Goal: Task Accomplishment & Management: Use online tool/utility

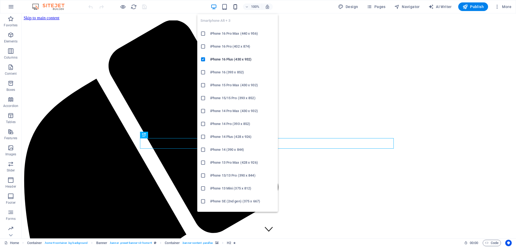
click at [236, 7] on icon "button" at bounding box center [235, 7] width 6 height 6
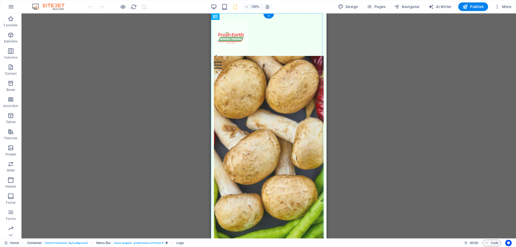
drag, startPoint x: 299, startPoint y: 38, endPoint x: 273, endPoint y: 40, distance: 26.2
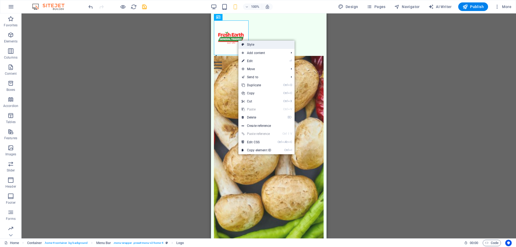
click at [249, 45] on link "Style" at bounding box center [266, 45] width 56 height 8
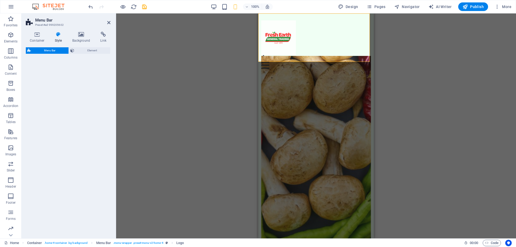
select select "vw"
select select "rem"
select select "vw"
select select "preset-menu-v2-home-4"
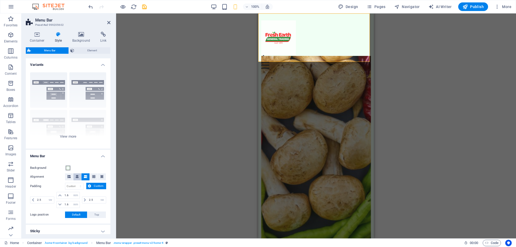
click at [76, 176] on icon at bounding box center [77, 176] width 3 height 3
click at [87, 178] on button at bounding box center [85, 176] width 8 height 7
click at [92, 178] on icon at bounding box center [93, 176] width 3 height 3
click at [84, 178] on icon at bounding box center [85, 176] width 3 height 3
click at [69, 137] on div "Border Centered Default Fixed Loki Trigger Wide XXL" at bounding box center [68, 108] width 85 height 81
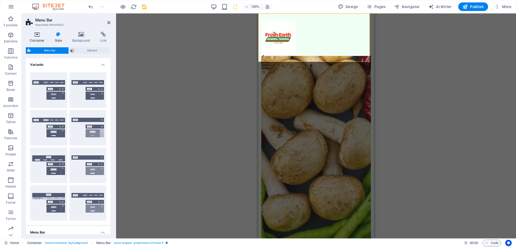
click at [36, 38] on h4 "Container" at bounding box center [38, 37] width 25 height 11
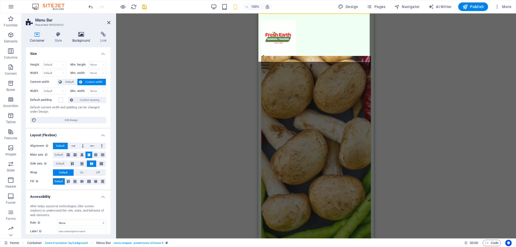
click at [84, 37] on icon at bounding box center [81, 34] width 26 height 5
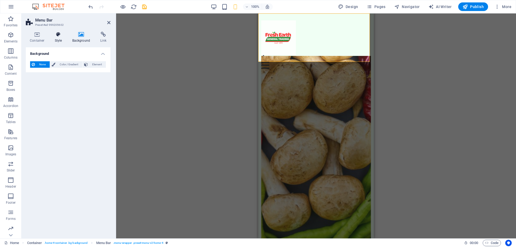
click at [59, 40] on h4 "Style" at bounding box center [59, 37] width 17 height 11
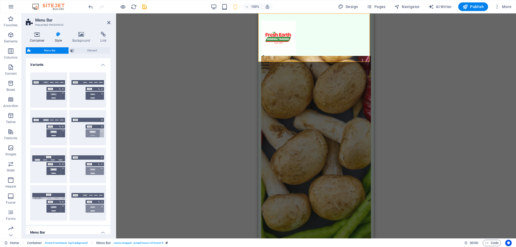
drag, startPoint x: 39, startPoint y: 38, endPoint x: 42, endPoint y: 37, distance: 2.8
click at [40, 38] on h4 "Container" at bounding box center [38, 37] width 25 height 11
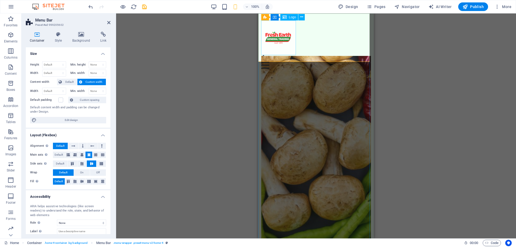
drag, startPoint x: 270, startPoint y: 40, endPoint x: 331, endPoint y: 41, distance: 61.0
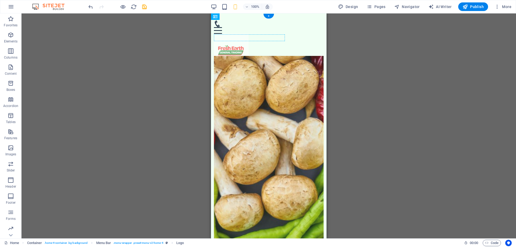
drag, startPoint x: 308, startPoint y: 38, endPoint x: 264, endPoint y: 40, distance: 44.1
drag, startPoint x: 300, startPoint y: 38, endPoint x: 250, endPoint y: 38, distance: 49.7
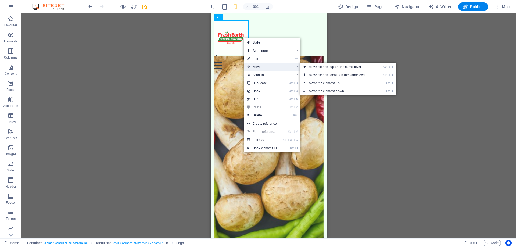
click at [258, 65] on span "Move" at bounding box center [268, 67] width 48 height 8
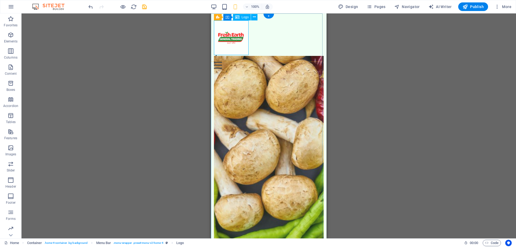
click at [235, 32] on div at bounding box center [269, 37] width 110 height 35
click at [235, 33] on div at bounding box center [269, 37] width 110 height 35
select select "px"
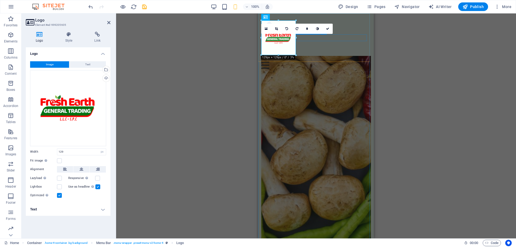
drag, startPoint x: 554, startPoint y: 52, endPoint x: 322, endPoint y: 38, distance: 232.8
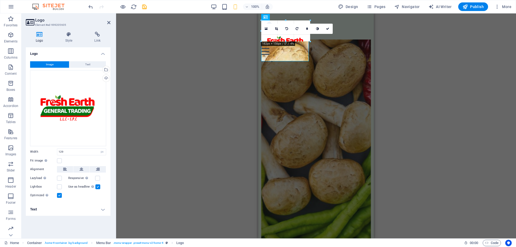
drag, startPoint x: 295, startPoint y: 38, endPoint x: 286, endPoint y: 39, distance: 8.4
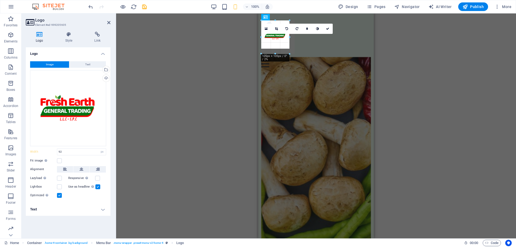
drag, startPoint x: 285, startPoint y: 34, endPoint x: 294, endPoint y: 36, distance: 8.9
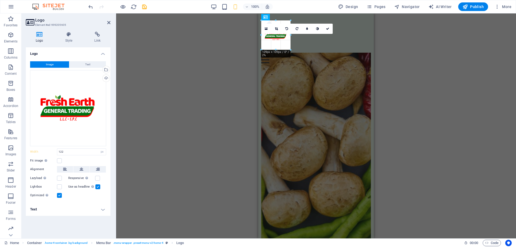
drag, startPoint x: 293, startPoint y: 53, endPoint x: 23, endPoint y: 28, distance: 270.9
type input "109"
click at [276, 28] on icon at bounding box center [276, 28] width 3 height 3
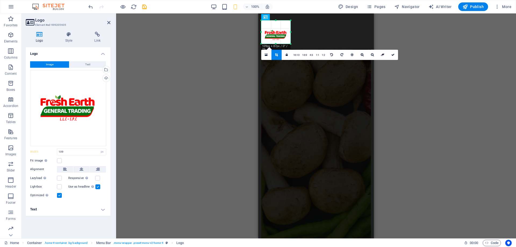
drag, startPoint x: 276, startPoint y: 49, endPoint x: 277, endPoint y: 43, distance: 6.1
click at [277, 43] on div at bounding box center [275, 44] width 29 height 2
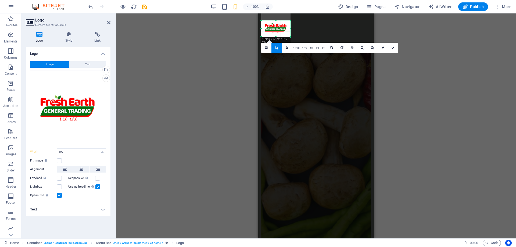
drag, startPoint x: 275, startPoint y: 19, endPoint x: 274, endPoint y: 26, distance: 7.0
click at [274, 26] on div "180 170 160 150 140 130 120 110 100 90 80 70 60 50 40 30 20 10 0 -10 -20 -30 -4…" at bounding box center [275, 28] width 29 height 16
click at [303, 37] on div "Menu" at bounding box center [316, 43] width 110 height 13
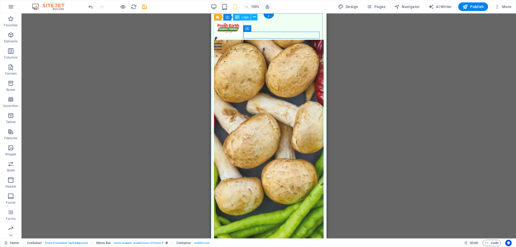
click at [233, 36] on div at bounding box center [269, 28] width 110 height 16
drag, startPoint x: 240, startPoint y: 33, endPoint x: 256, endPoint y: 37, distance: 16.5
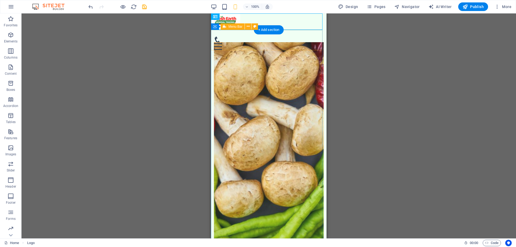
click at [247, 47] on div "Menu Home Services Menu Testimonials Contact" at bounding box center [269, 43] width 116 height 27
drag, startPoint x: 233, startPoint y: 20, endPoint x: 232, endPoint y: 42, distance: 22.0
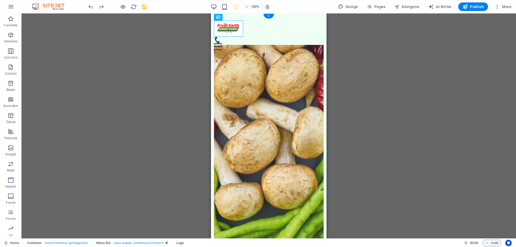
click at [274, 93] on figure at bounding box center [269, 147] width 110 height 205
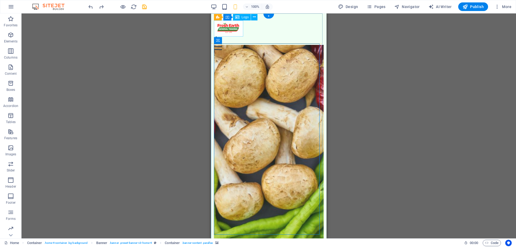
click at [239, 30] on div at bounding box center [269, 28] width 110 height 16
click at [236, 26] on div at bounding box center [269, 28] width 110 height 16
select select "px"
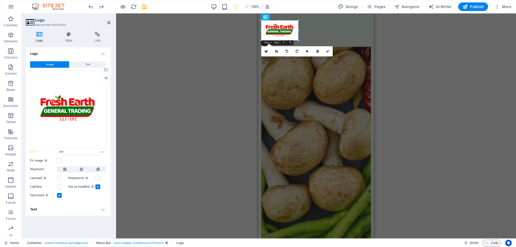
drag, startPoint x: 289, startPoint y: 37, endPoint x: 295, endPoint y: 34, distance: 6.7
type input "131"
click at [314, 101] on figure at bounding box center [316, 149] width 110 height 205
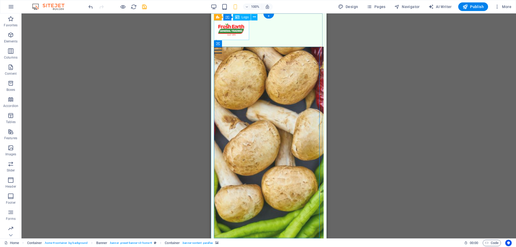
click at [239, 31] on div at bounding box center [269, 30] width 110 height 20
click at [254, 18] on icon at bounding box center [254, 17] width 3 height 6
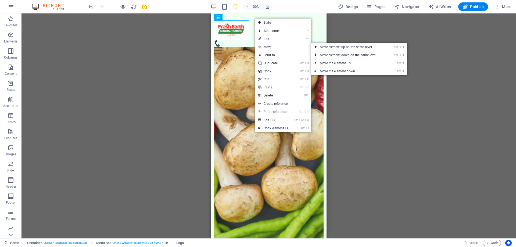
click at [352, 63] on link "Ctrl ⬆ Move the element up" at bounding box center [349, 63] width 76 height 8
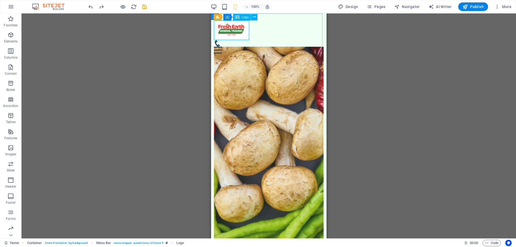
click at [240, 17] on div "Logo" at bounding box center [242, 17] width 18 height 6
click at [249, 17] on icon at bounding box center [248, 17] width 3 height 6
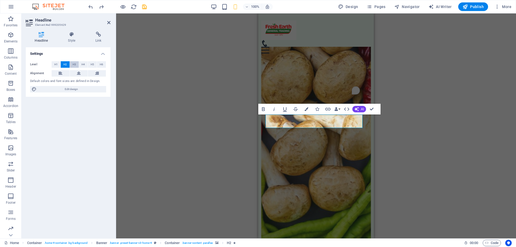
click at [76, 65] on button "H3" at bounding box center [74, 64] width 9 height 6
click at [65, 65] on span "H2" at bounding box center [64, 64] width 3 height 6
click at [82, 72] on button at bounding box center [79, 73] width 18 height 6
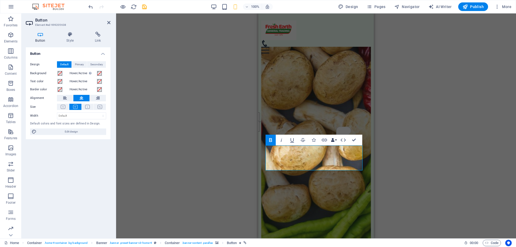
click at [335, 141] on button "Data Bindings" at bounding box center [334, 140] width 8 height 11
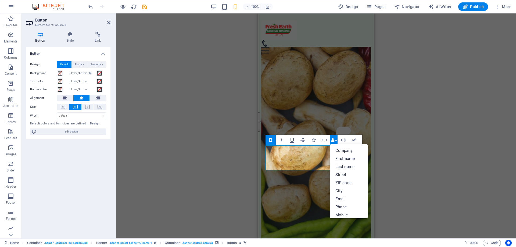
click at [335, 141] on button "Data Bindings" at bounding box center [334, 140] width 8 height 11
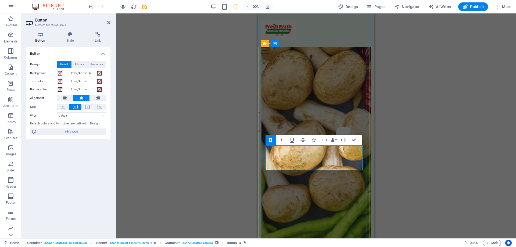
drag, startPoint x: 301, startPoint y: 155, endPoint x: 304, endPoint y: 164, distance: 10.5
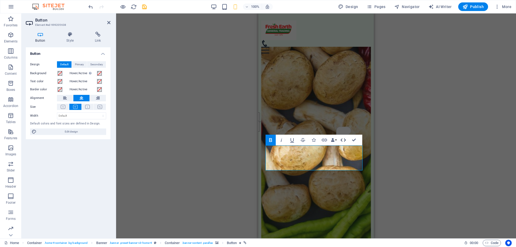
click at [341, 141] on icon "button" at bounding box center [343, 140] width 6 height 6
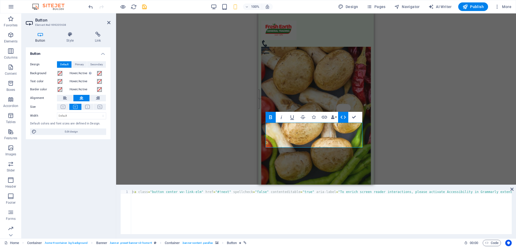
click at [346, 117] on icon "button" at bounding box center [343, 117] width 6 height 6
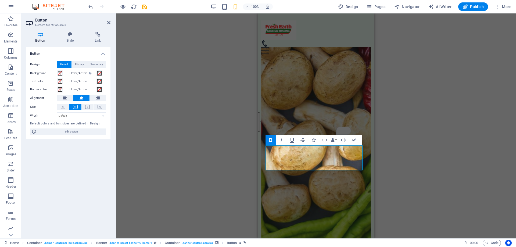
drag, startPoint x: 306, startPoint y: 153, endPoint x: 282, endPoint y: 209, distance: 60.4
click at [282, 213] on figure at bounding box center [316, 149] width 110 height 205
click at [260, 132] on button "See rewrite suggestions" at bounding box center [258, 121] width 4 height 19
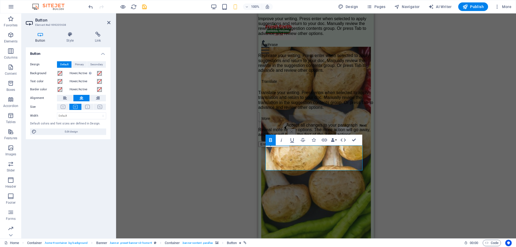
click at [329, 190] on figure at bounding box center [316, 149] width 110 height 205
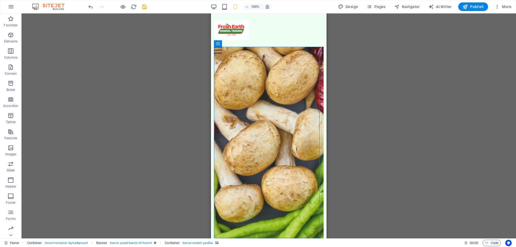
click at [288, 194] on figure at bounding box center [269, 149] width 110 height 205
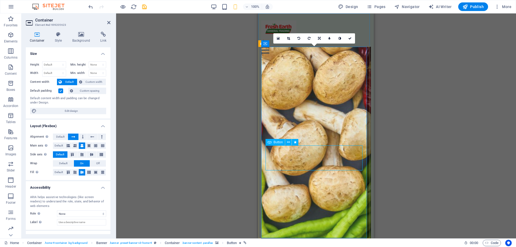
click at [273, 141] on div "Button" at bounding box center [275, 142] width 20 height 6
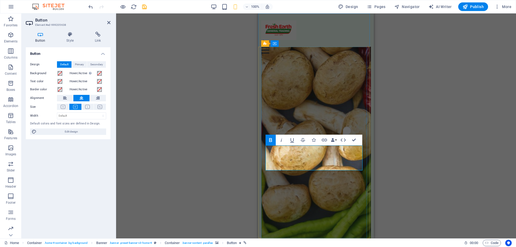
click at [321, 193] on figure at bounding box center [316, 149] width 110 height 205
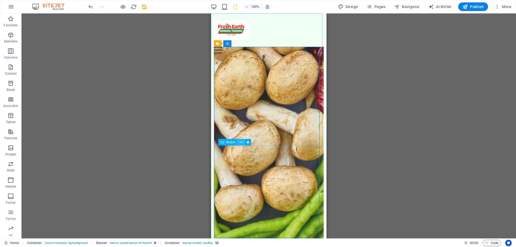
click at [241, 140] on icon at bounding box center [241, 142] width 3 height 6
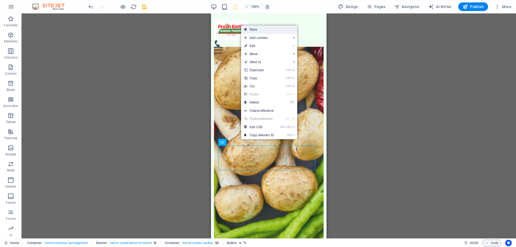
click at [266, 30] on link "Style" at bounding box center [269, 30] width 56 height 8
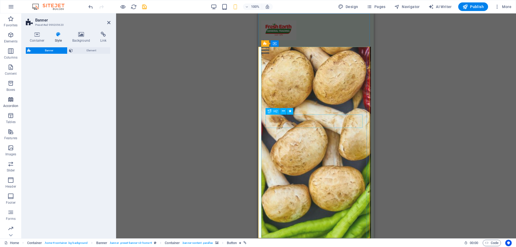
select select "preset-banner-v3-home-4"
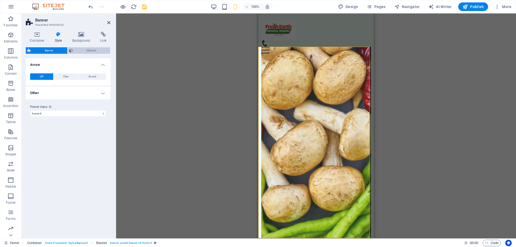
click at [91, 50] on span "Element" at bounding box center [91, 50] width 34 height 6
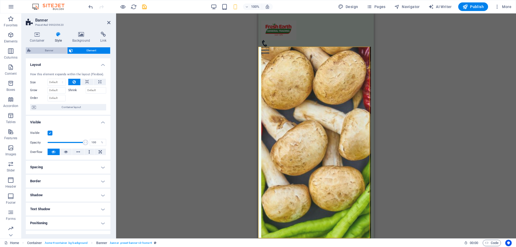
click at [47, 50] on span "Banner" at bounding box center [49, 50] width 33 height 6
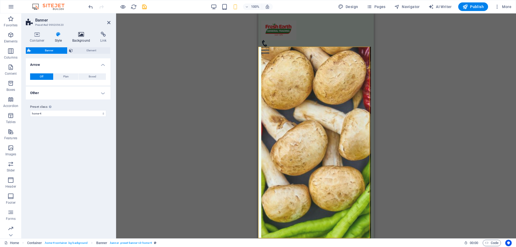
click at [80, 38] on h4 "Background" at bounding box center [82, 37] width 28 height 11
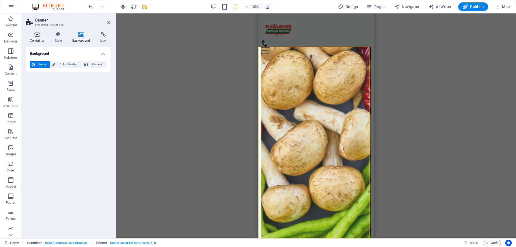
click at [38, 37] on icon at bounding box center [37, 34] width 23 height 5
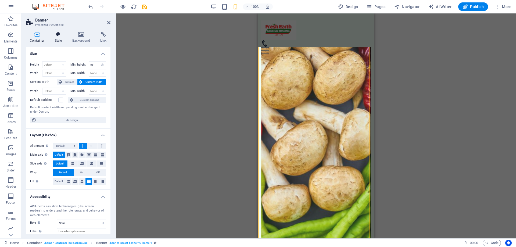
click at [64, 40] on h4 "Style" at bounding box center [59, 37] width 17 height 11
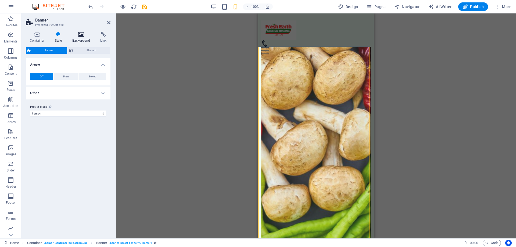
click at [78, 38] on h4 "Background" at bounding box center [82, 37] width 28 height 11
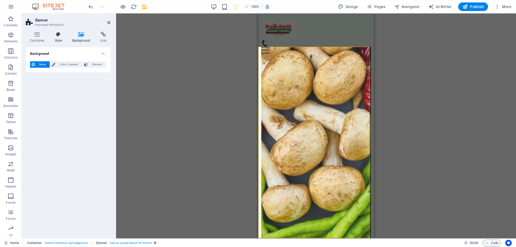
click at [56, 40] on h4 "Style" at bounding box center [59, 37] width 17 height 11
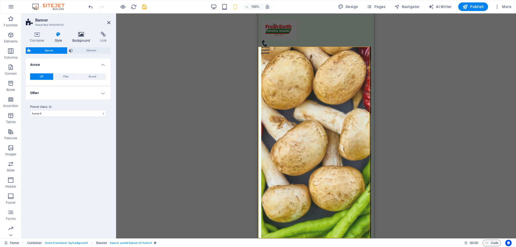
click at [94, 36] on h4 "Background" at bounding box center [82, 37] width 28 height 11
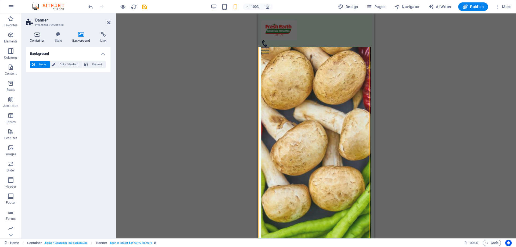
click at [32, 39] on h4 "Container" at bounding box center [38, 37] width 25 height 11
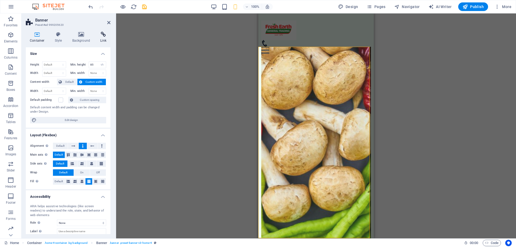
click at [101, 38] on h4 "Link" at bounding box center [103, 37] width 14 height 11
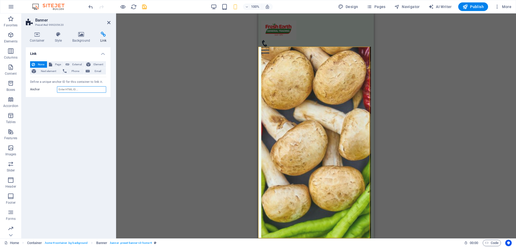
click at [70, 92] on input "Anchor" at bounding box center [81, 89] width 49 height 6
click at [52, 66] on icon at bounding box center [50, 64] width 3 height 6
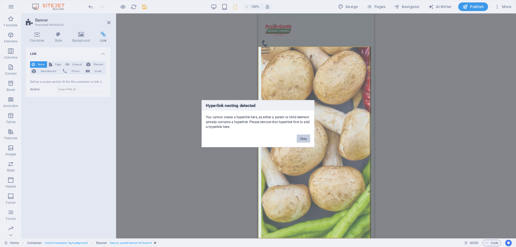
click at [300, 137] on button "Okay" at bounding box center [303, 138] width 13 height 8
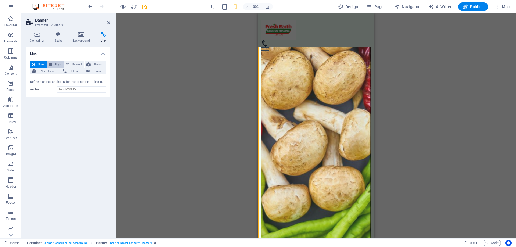
click at [55, 66] on span "Page" at bounding box center [58, 64] width 8 height 6
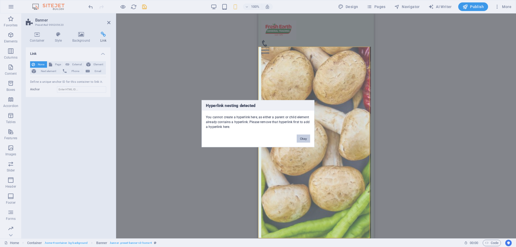
click at [303, 136] on button "Okay" at bounding box center [303, 138] width 13 height 8
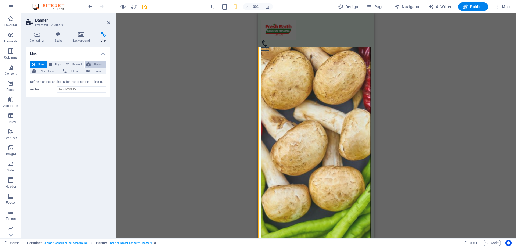
click at [97, 65] on span "Element" at bounding box center [98, 64] width 12 height 6
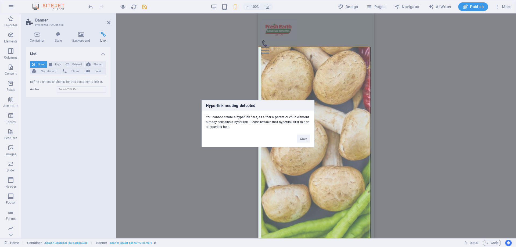
drag, startPoint x: 304, startPoint y: 139, endPoint x: 82, endPoint y: 116, distance: 223.1
click at [303, 139] on button "Okay" at bounding box center [303, 138] width 13 height 8
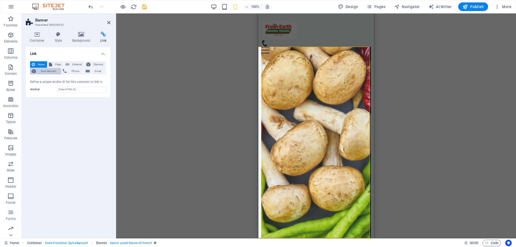
click at [36, 73] on icon at bounding box center [34, 71] width 4 height 6
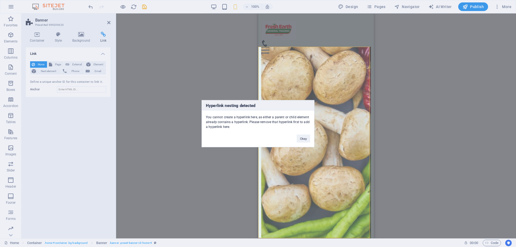
drag, startPoint x: 87, startPoint y: 89, endPoint x: 106, endPoint y: 90, distance: 18.9
click at [90, 89] on div "Hyperlink nesting detected You cannot create a hyperlink here, as either a pare…" at bounding box center [258, 123] width 516 height 247
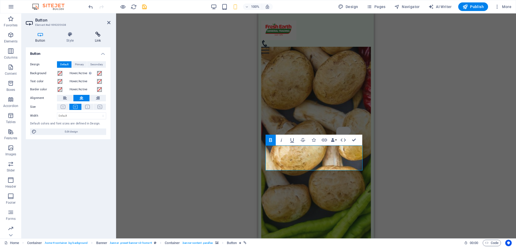
click at [95, 41] on h4 "Link" at bounding box center [97, 37] width 25 height 11
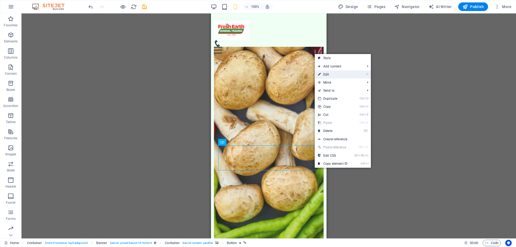
drag, startPoint x: 338, startPoint y: 73, endPoint x: 80, endPoint y: 59, distance: 258.6
click at [338, 73] on link "⏎ Edit" at bounding box center [333, 74] width 36 height 8
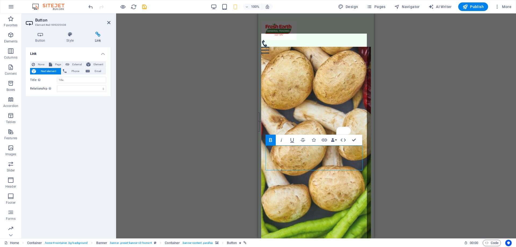
click at [322, 215] on figure at bounding box center [316, 149] width 110 height 205
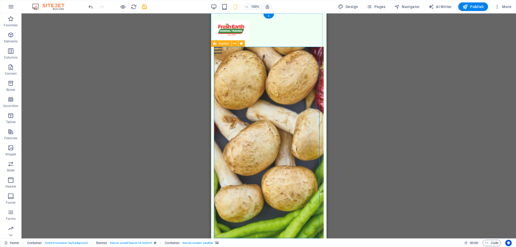
click at [321, 214] on div "Welcome to Fresh Earth General Trading! Supplying Fresh and Frozen Food at Unbe…" at bounding box center [269, 202] width 116 height 285
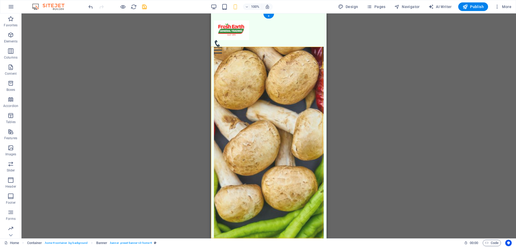
click at [321, 214] on div "Welcome to Fresh Earth General Trading! Supplying Fresh and Frozen Food at Unbe…" at bounding box center [269, 202] width 116 height 285
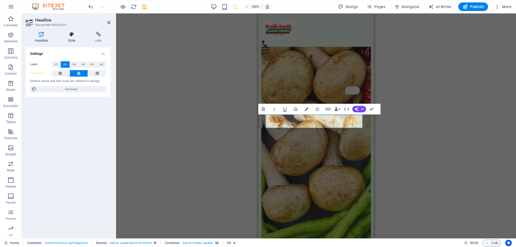
click at [68, 35] on icon at bounding box center [71, 34] width 25 height 5
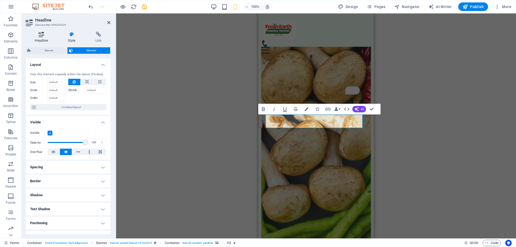
click at [42, 37] on icon at bounding box center [41, 34] width 31 height 5
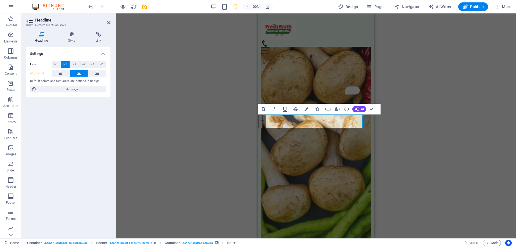
click at [148, 128] on div "H2 Container Banner Banner Container Container Menu Bar Menu Bar Container Logo…" at bounding box center [316, 125] width 400 height 225
click at [163, 143] on div "H2 Container Banner Banner Container Container Menu Bar Menu Bar Container Logo…" at bounding box center [316, 125] width 400 height 225
click at [163, 144] on div "H2 Container Banner Banner Container Container Menu Bar Menu Bar Container Logo…" at bounding box center [316, 125] width 400 height 225
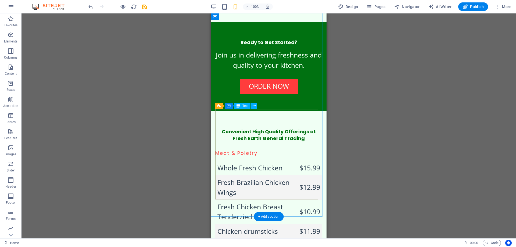
scroll to position [726, 0]
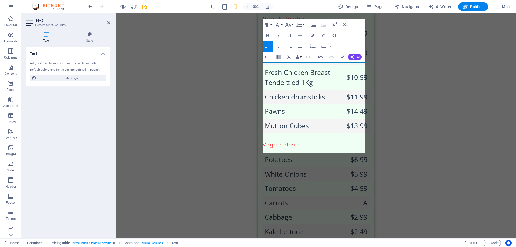
click at [486, 135] on div "Drag here to replace the existing content. Press “Ctrl” if you want to create a…" at bounding box center [316, 125] width 400 height 225
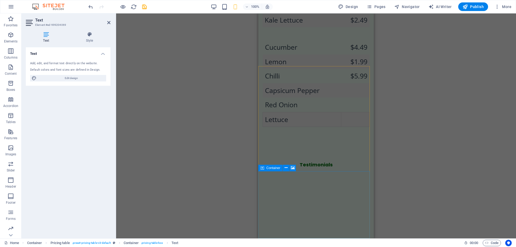
scroll to position [947, 0]
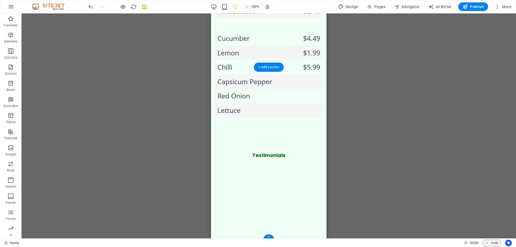
scroll to position [947, 0]
select select "px"
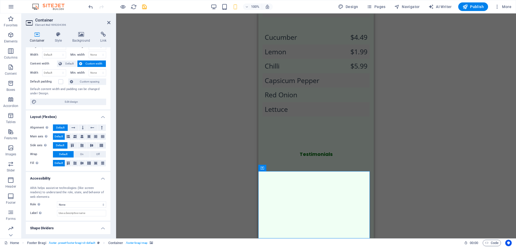
scroll to position [0, 0]
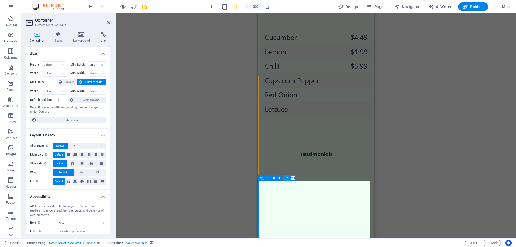
click at [285, 177] on icon at bounding box center [286, 178] width 3 height 6
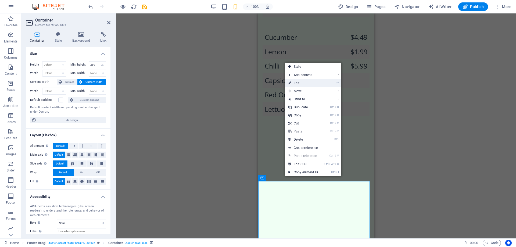
click at [316, 82] on link "⏎ Edit" at bounding box center [303, 83] width 36 height 8
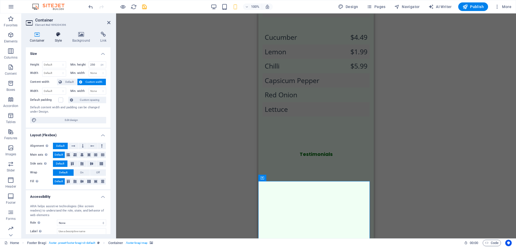
click at [52, 35] on icon at bounding box center [58, 34] width 15 height 5
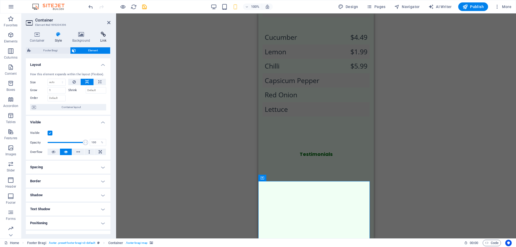
click at [96, 36] on icon at bounding box center [103, 34] width 14 height 5
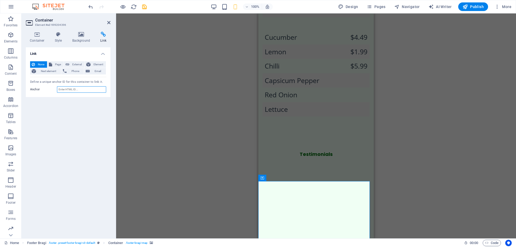
click at [69, 90] on input "Anchor" at bounding box center [81, 89] width 49 height 6
click at [408, 207] on div "Drag here to replace the existing content. Press “Ctrl” if you want to create a…" at bounding box center [316, 125] width 400 height 225
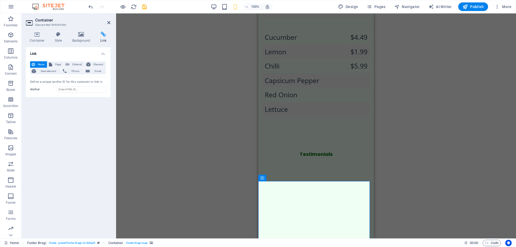
click at [408, 207] on div "Drag here to replace the existing content. Press “Ctrl” if you want to create a…" at bounding box center [316, 125] width 400 height 225
click at [211, 151] on div "Drag here to replace the existing content. Press “Ctrl” if you want to create a…" at bounding box center [316, 125] width 400 height 225
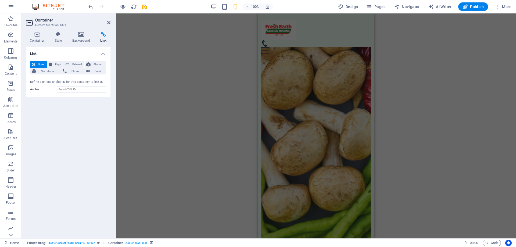
click at [331, 79] on figure at bounding box center [316, 149] width 110 height 205
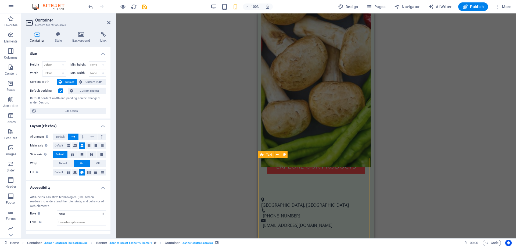
scroll to position [343, 0]
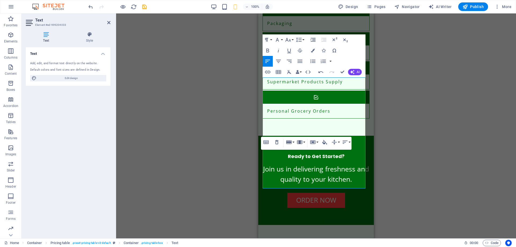
click at [417, 167] on div "Drag here to replace the existing content. Press “Ctrl” if you want to create a…" at bounding box center [316, 125] width 400 height 225
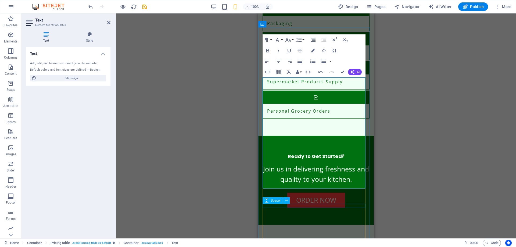
select select "px"
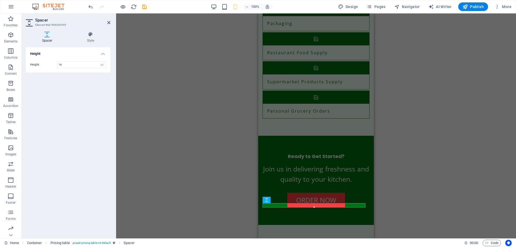
click at [220, 213] on div "H2 Container Banner Banner Container Container Menu Bar Menu Bar Container Logo…" at bounding box center [316, 125] width 400 height 225
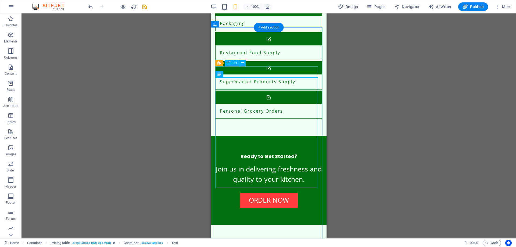
click at [249, 69] on div "H2 Container Banner Banner Container Container Menu Bar Menu Bar Container Logo…" at bounding box center [268, 125] width 494 height 225
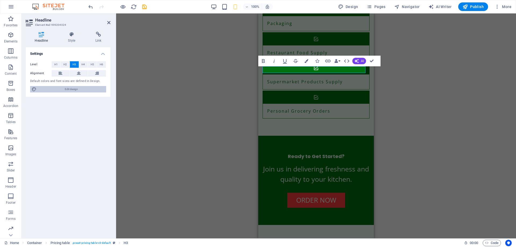
click at [67, 89] on span "Edit design" at bounding box center [71, 89] width 66 height 6
select select "px"
select select "200"
select select "px"
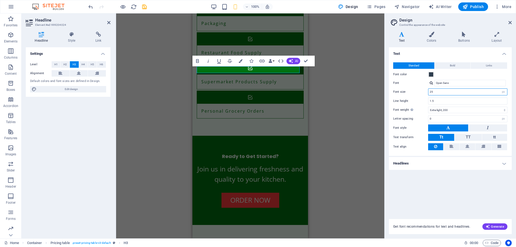
drag, startPoint x: 462, startPoint y: 91, endPoint x: 391, endPoint y: 94, distance: 71.2
click at [391, 94] on div "Standard Bold Links Font color Font Open Sans Font size 25 rem px Line height 1…" at bounding box center [450, 106] width 125 height 99
click at [361, 149] on div "H2 Container Banner Banner Container Container Menu Bar Menu Bar Container Logo…" at bounding box center [250, 125] width 268 height 225
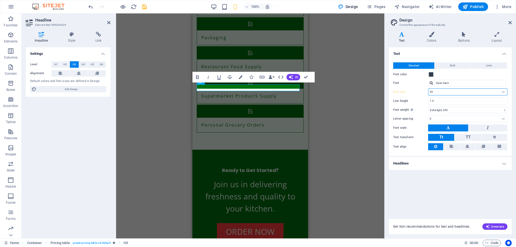
drag, startPoint x: 438, startPoint y: 92, endPoint x: 416, endPoint y: 95, distance: 21.9
click at [416, 95] on div "Font size 30 rem px" at bounding box center [450, 91] width 114 height 7
type input "25"
click at [359, 135] on div "H2 Container Banner Banner Container Container Menu Bar Menu Bar Container Logo…" at bounding box center [250, 125] width 268 height 225
click at [510, 22] on icon at bounding box center [509, 22] width 3 height 4
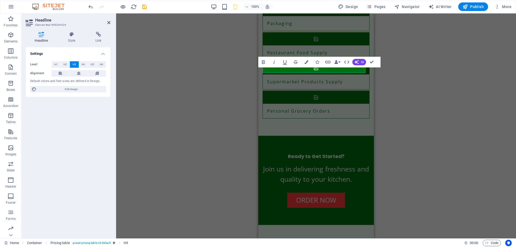
click at [414, 129] on div "H2 Container Banner Banner Container Container Menu Bar Menu Bar Container Logo…" at bounding box center [316, 125] width 400 height 225
click at [174, 132] on div "H2 Container Banner Banner Container Container Menu Bar Menu Bar Container Logo…" at bounding box center [316, 125] width 400 height 225
click at [162, 136] on div "H2 Container Banner Banner Container Container Menu Bar Menu Bar Container Logo…" at bounding box center [316, 125] width 400 height 225
drag, startPoint x: 162, startPoint y: 136, endPoint x: 176, endPoint y: 127, distance: 16.9
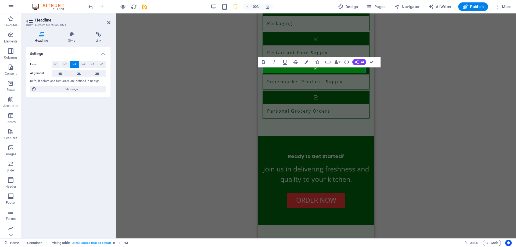
click at [163, 135] on div "H2 Container Banner Banner Container Container Menu Bar Menu Bar Container Logo…" at bounding box center [316, 125] width 400 height 225
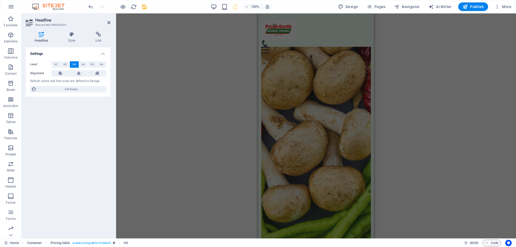
click at [336, 112] on figure at bounding box center [316, 149] width 110 height 205
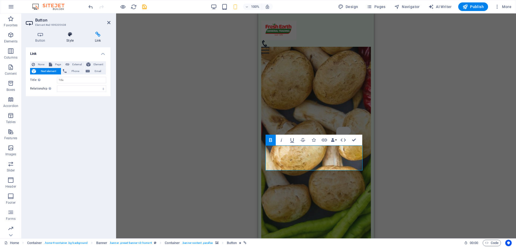
click at [69, 36] on icon at bounding box center [70, 34] width 26 height 5
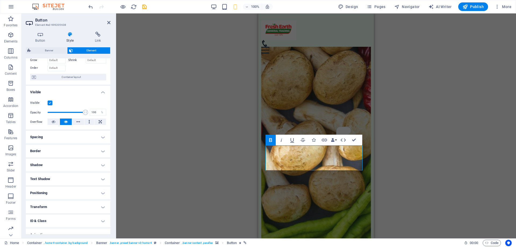
scroll to position [51, 0]
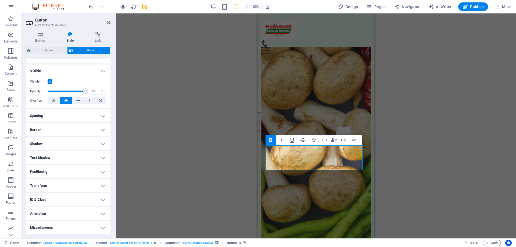
click at [63, 130] on h4 "Border" at bounding box center [68, 129] width 85 height 13
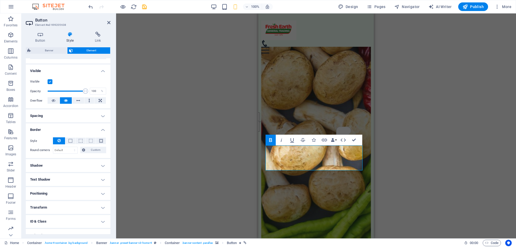
click at [63, 130] on h4 "Border" at bounding box center [68, 128] width 85 height 10
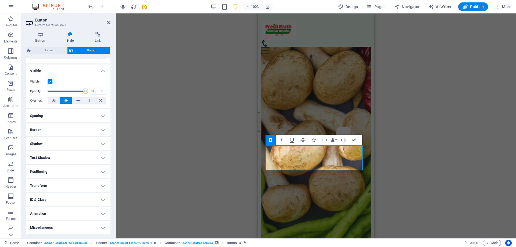
click at [70, 142] on h4 "Shadow" at bounding box center [68, 143] width 85 height 13
click at [70, 142] on h4 "Shadow" at bounding box center [68, 142] width 85 height 10
click at [73, 158] on h4 "Text Shadow" at bounding box center [68, 157] width 85 height 13
click at [77, 157] on h4 "Text Shadow" at bounding box center [68, 156] width 85 height 10
drag, startPoint x: 75, startPoint y: 178, endPoint x: 75, endPoint y: 175, distance: 3.0
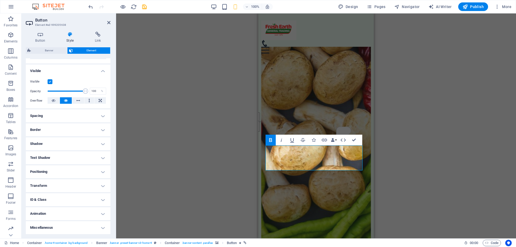
click at [75, 177] on h4 "Positioning" at bounding box center [68, 171] width 85 height 13
click at [56, 206] on h4 "Transform" at bounding box center [68, 204] width 85 height 13
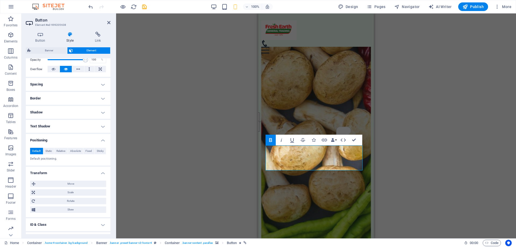
scroll to position [108, 0]
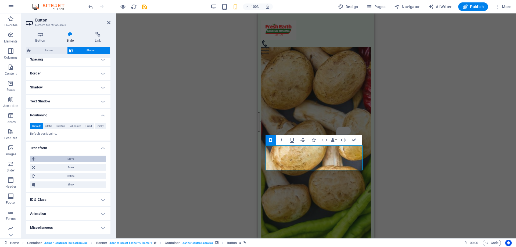
click at [77, 159] on span "Move" at bounding box center [70, 159] width 67 height 6
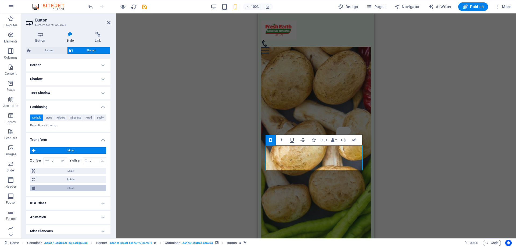
scroll to position [120, 0]
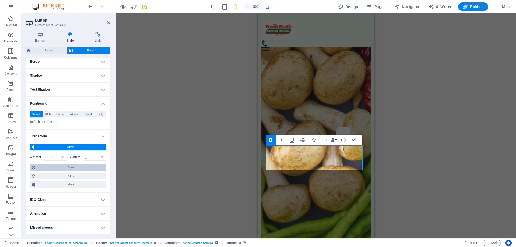
click at [71, 167] on span "Scale" at bounding box center [71, 167] width 68 height 6
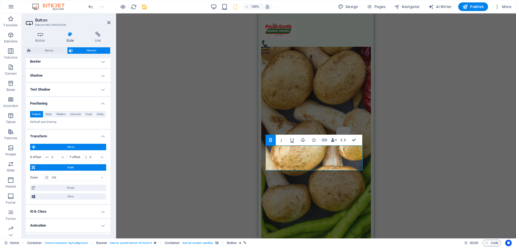
click at [72, 145] on span "Move" at bounding box center [70, 147] width 67 height 6
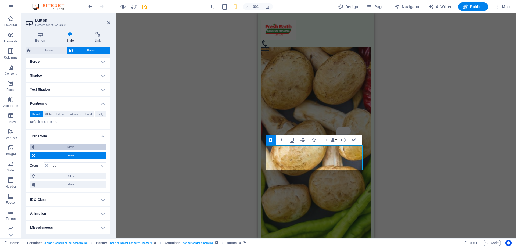
click at [77, 147] on span "Move" at bounding box center [70, 147] width 67 height 6
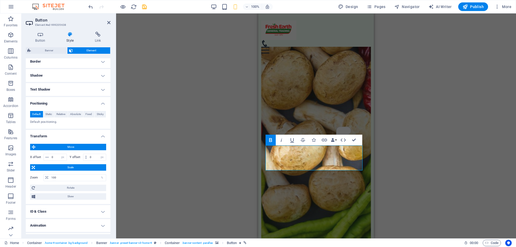
click at [343, 81] on figure at bounding box center [316, 149] width 110 height 205
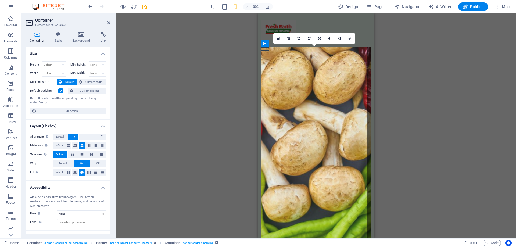
click at [311, 171] on figure at bounding box center [316, 149] width 110 height 205
select select "px"
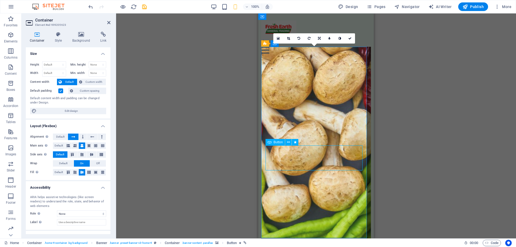
select select "px"
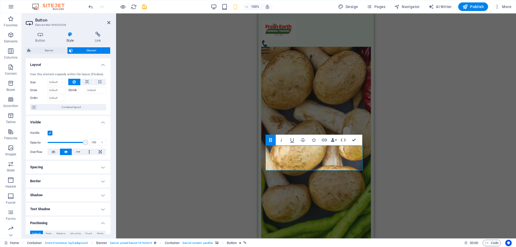
click at [314, 192] on figure at bounding box center [316, 149] width 110 height 205
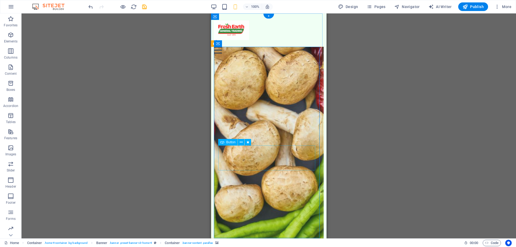
drag, startPoint x: 304, startPoint y: 158, endPoint x: 306, endPoint y: 170, distance: 12.5
drag, startPoint x: 303, startPoint y: 159, endPoint x: 294, endPoint y: 184, distance: 27.0
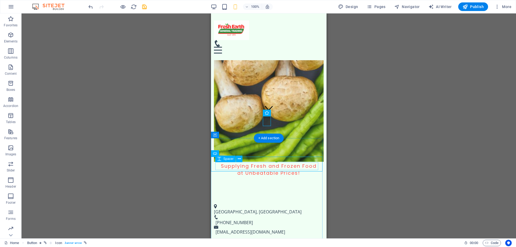
scroll to position [107, 0]
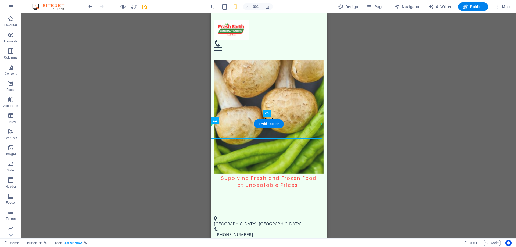
drag, startPoint x: 287, startPoint y: 131, endPoint x: 285, endPoint y: 97, distance: 34.2
drag, startPoint x: 303, startPoint y: 134, endPoint x: 293, endPoint y: 74, distance: 61.0
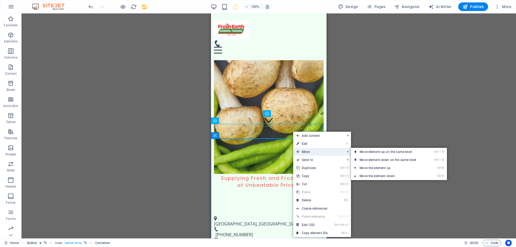
click at [302, 153] on span "Move" at bounding box center [318, 152] width 50 height 8
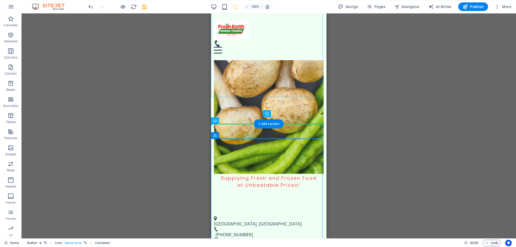
drag, startPoint x: 241, startPoint y: 132, endPoint x: 247, endPoint y: 60, distance: 71.5
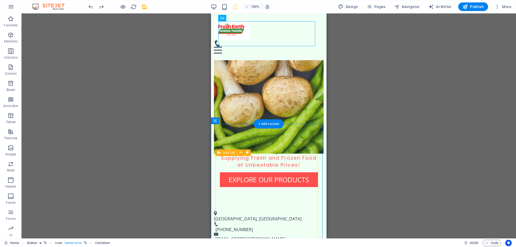
scroll to position [0, 0]
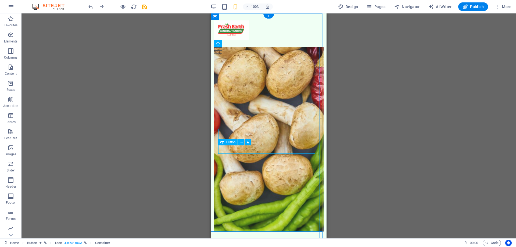
select select "px"
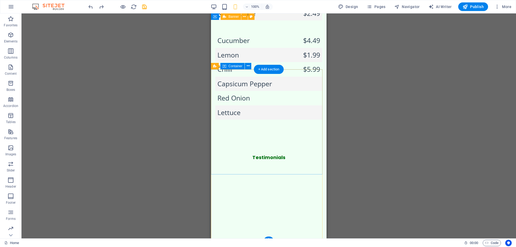
scroll to position [947, 0]
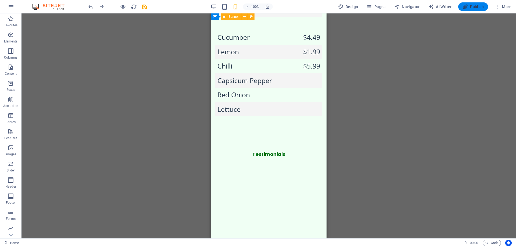
drag, startPoint x: 480, startPoint y: 8, endPoint x: 475, endPoint y: 11, distance: 5.7
click at [480, 8] on span "Publish" at bounding box center [472, 6] width 21 height 5
click at [472, 10] on button "Publish" at bounding box center [473, 6] width 30 height 9
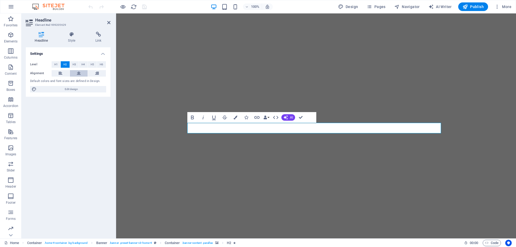
click at [80, 74] on icon at bounding box center [79, 73] width 4 height 6
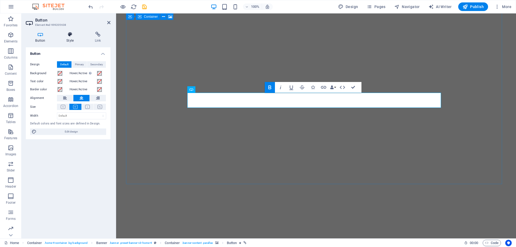
click at [73, 40] on h4 "Style" at bounding box center [71, 37] width 28 height 11
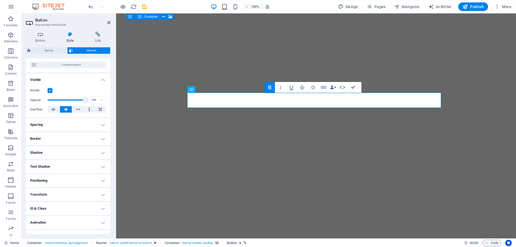
scroll to position [51, 0]
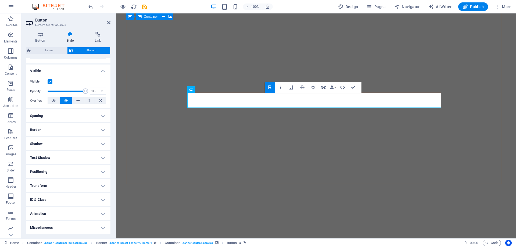
click at [76, 130] on h4 "Border" at bounding box center [68, 129] width 85 height 13
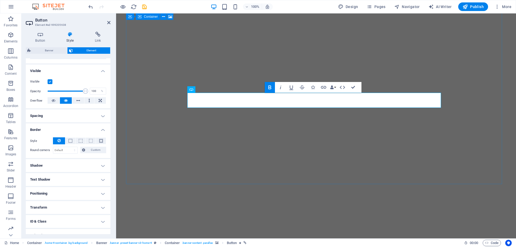
click at [76, 130] on h4 "Border" at bounding box center [68, 128] width 85 height 10
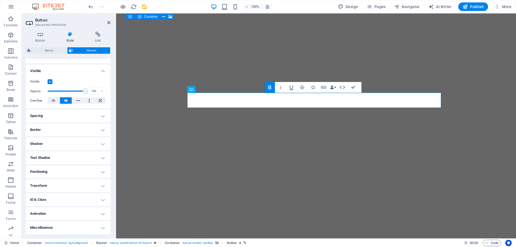
click at [87, 115] on h4 "Spacing" at bounding box center [68, 115] width 85 height 13
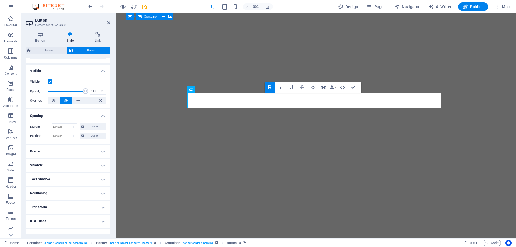
click at [87, 115] on h4 "Spacing" at bounding box center [68, 114] width 85 height 10
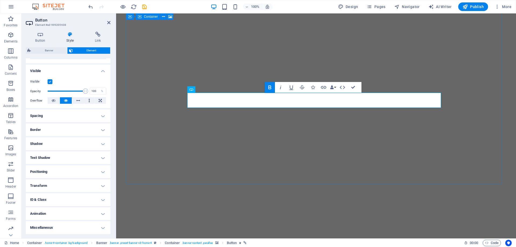
click at [79, 149] on h4 "Shadow" at bounding box center [68, 143] width 85 height 13
click at [81, 145] on h4 "Shadow" at bounding box center [68, 142] width 85 height 10
click at [81, 157] on h4 "Text Shadow" at bounding box center [68, 157] width 85 height 13
click at [81, 157] on h4 "Text Shadow" at bounding box center [68, 156] width 85 height 10
click at [79, 171] on h4 "Positioning" at bounding box center [68, 171] width 85 height 13
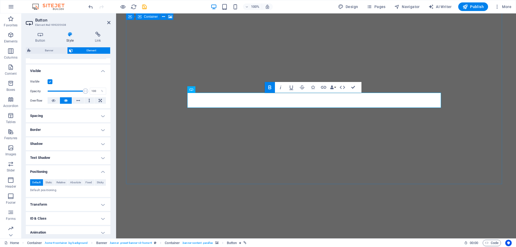
click at [79, 171] on h4 "Positioning" at bounding box center [68, 170] width 85 height 10
click at [79, 184] on h4 "Transform" at bounding box center [68, 185] width 85 height 13
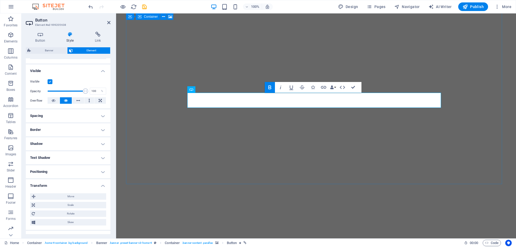
drag, startPoint x: 79, startPoint y: 184, endPoint x: 80, endPoint y: 188, distance: 4.2
click at [79, 184] on h4 "Transform" at bounding box center [68, 184] width 85 height 10
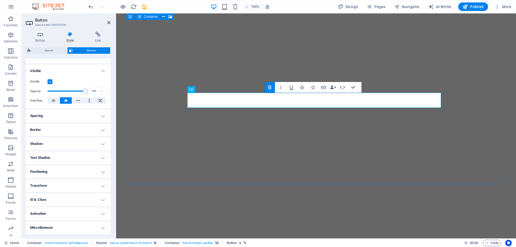
click at [84, 198] on h4 "ID & Class" at bounding box center [68, 199] width 85 height 13
click at [84, 198] on h4 "ID & Class" at bounding box center [68, 198] width 85 height 10
click at [86, 216] on h4 "Animation" at bounding box center [68, 213] width 85 height 13
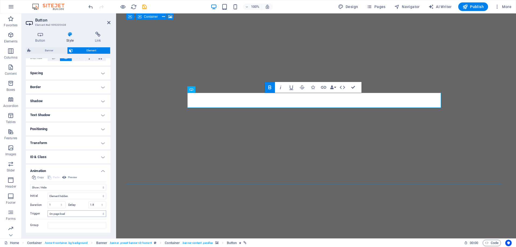
scroll to position [107, 0]
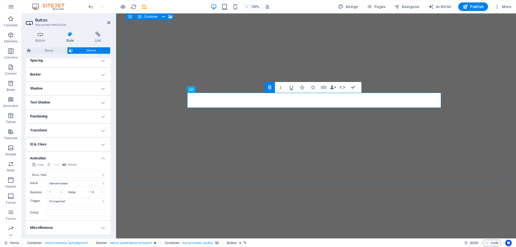
click at [77, 231] on h4 "Miscellaneous" at bounding box center [68, 227] width 85 height 13
click at [81, 228] on h4 "Miscellaneous" at bounding box center [68, 226] width 85 height 10
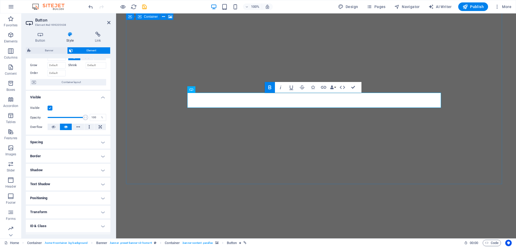
scroll to position [0, 0]
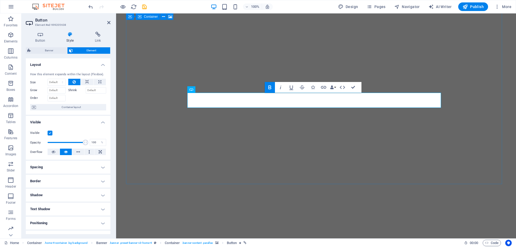
click at [55, 169] on h4 "Spacing" at bounding box center [68, 167] width 85 height 13
click at [55, 169] on h4 "Spacing" at bounding box center [68, 166] width 85 height 10
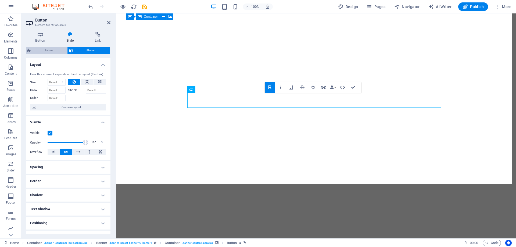
click at [54, 50] on span "Banner" at bounding box center [49, 50] width 33 height 6
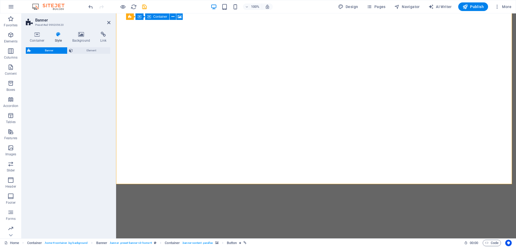
select select "preset-banner-v3-home-4"
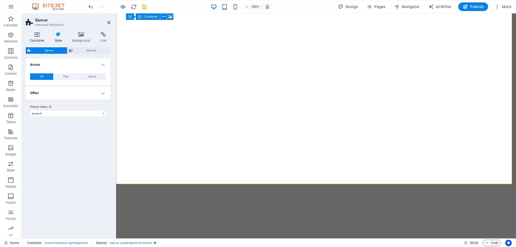
click at [41, 38] on h4 "Container" at bounding box center [38, 37] width 25 height 11
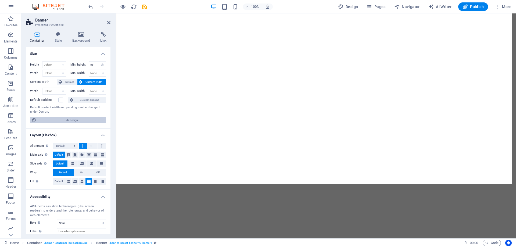
click at [76, 121] on span "Edit design" at bounding box center [71, 120] width 66 height 6
select select "px"
select select "200"
select select "px"
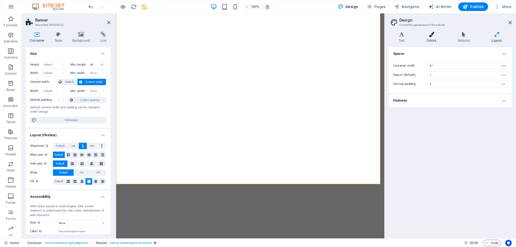
click at [429, 39] on h4 "Colors" at bounding box center [432, 37] width 31 height 11
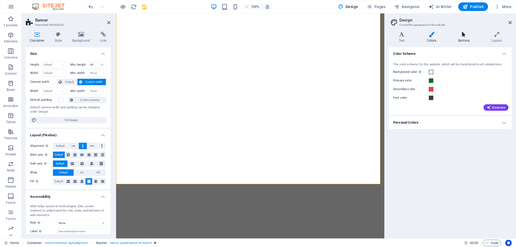
click at [463, 36] on icon at bounding box center [463, 34] width 31 height 5
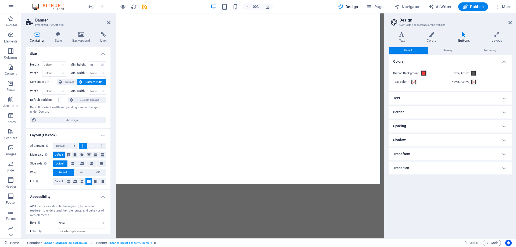
click at [424, 74] on span at bounding box center [423, 73] width 4 height 4
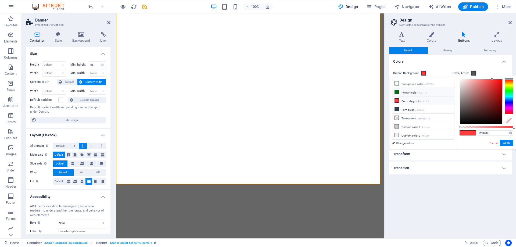
click at [422, 92] on small "#007111" at bounding box center [423, 93] width 8 height 4
type input "#007111"
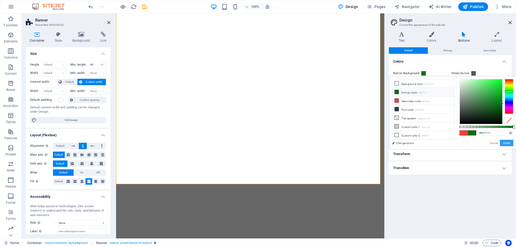
click at [503, 143] on button "Apply" at bounding box center [506, 143] width 13 height 6
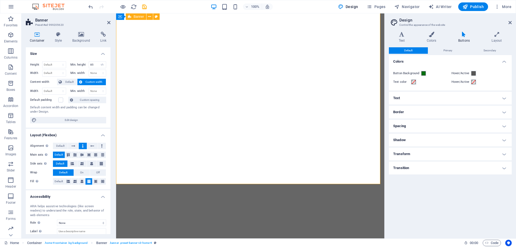
click at [441, 97] on h4 "Text" at bounding box center [450, 98] width 123 height 13
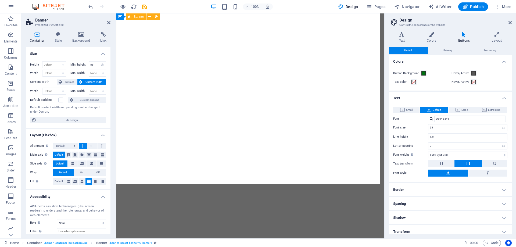
click at [441, 97] on h4 "Text" at bounding box center [450, 97] width 123 height 10
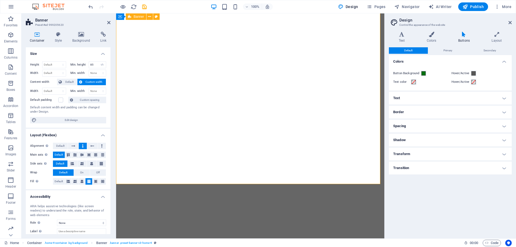
click at [445, 123] on h4 "Spacing" at bounding box center [450, 126] width 123 height 13
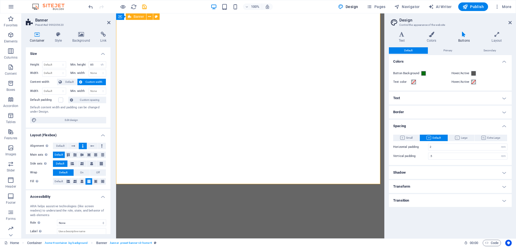
click at [445, 123] on h4 "Spacing" at bounding box center [450, 125] width 123 height 10
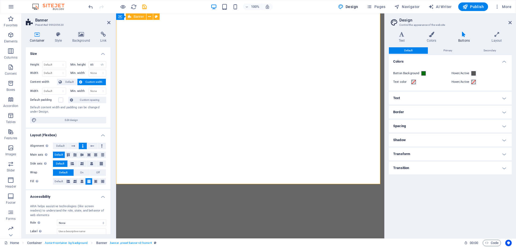
click at [453, 139] on h4 "Shadow" at bounding box center [450, 140] width 123 height 13
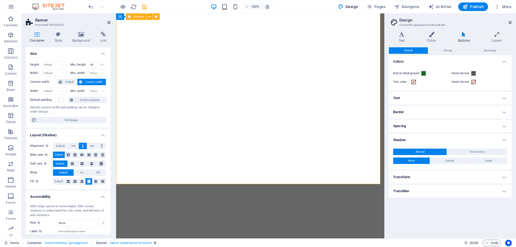
click at [453, 139] on h4 "Shadow" at bounding box center [450, 139] width 123 height 10
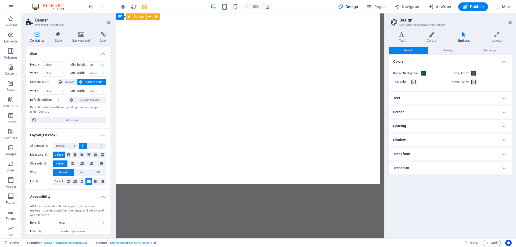
click at [449, 155] on h4 "Transform" at bounding box center [450, 154] width 123 height 13
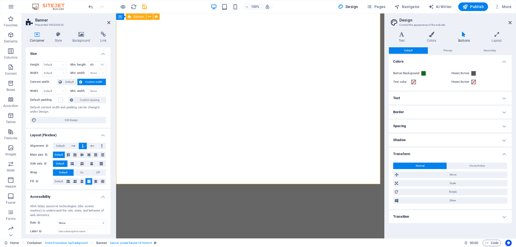
drag, startPoint x: 450, startPoint y: 154, endPoint x: 451, endPoint y: 163, distance: 9.5
click at [450, 153] on h4 "Transform" at bounding box center [450, 153] width 123 height 10
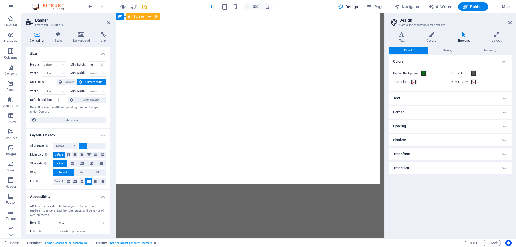
click at [451, 170] on h4 "Transition" at bounding box center [450, 167] width 123 height 13
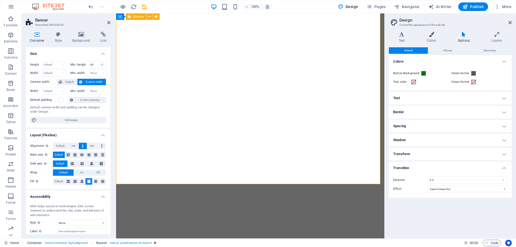
click at [451, 170] on h4 "Transition" at bounding box center [450, 166] width 123 height 10
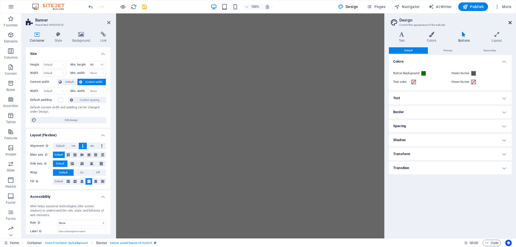
click at [510, 21] on icon at bounding box center [509, 22] width 3 height 4
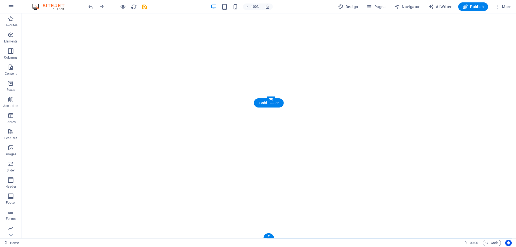
select select "px"
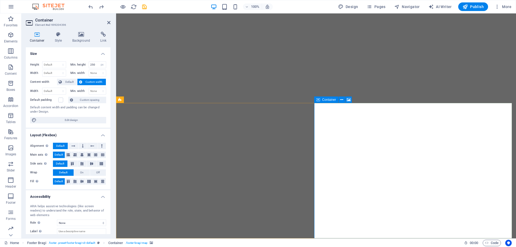
click at [329, 101] on span "Container" at bounding box center [329, 99] width 14 height 3
click at [341, 99] on icon at bounding box center [341, 100] width 3 height 6
click at [103, 36] on icon at bounding box center [103, 34] width 14 height 5
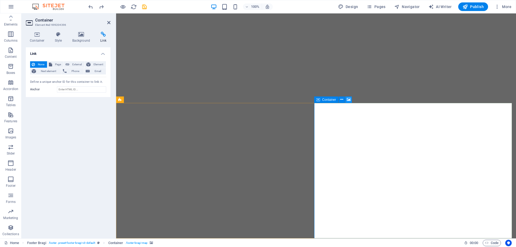
click at [350, 99] on icon at bounding box center [349, 100] width 4 height 6
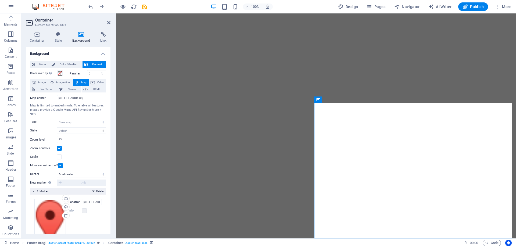
click at [75, 100] on input "[STREET_ADDRESS]" at bounding box center [81, 98] width 49 height 6
click at [76, 100] on input "[STREET_ADDRESS]" at bounding box center [81, 98] width 49 height 6
type input "[GEOGRAPHIC_DATA], [GEOGRAPHIC_DATA]"
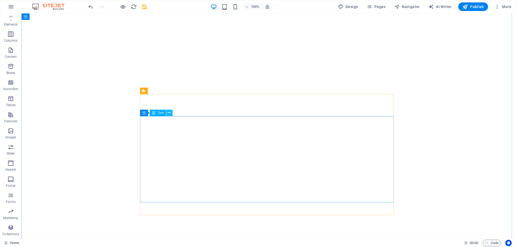
click at [170, 112] on icon at bounding box center [169, 113] width 3 height 6
click at [168, 113] on icon at bounding box center [169, 113] width 3 height 6
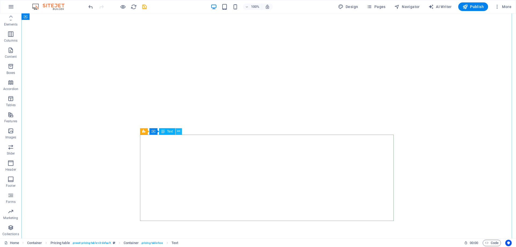
click at [178, 132] on icon at bounding box center [178, 131] width 3 height 6
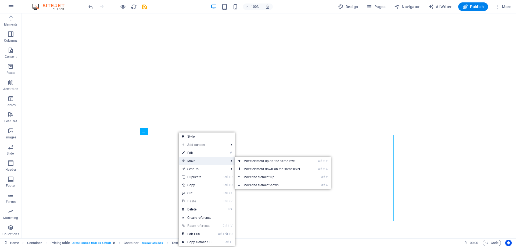
click at [214, 162] on span "Move" at bounding box center [203, 161] width 48 height 8
click at [251, 160] on link "Ctrl ⇧ ⬆ Move element up on the same level" at bounding box center [273, 161] width 76 height 8
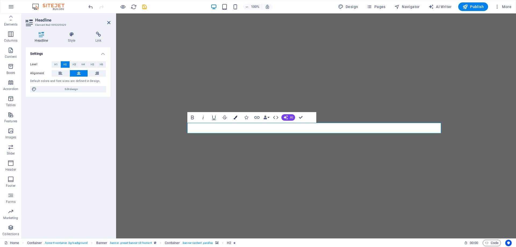
click at [236, 115] on button "Colors" at bounding box center [235, 117] width 10 height 11
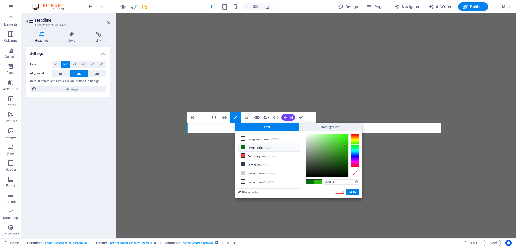
click at [337, 191] on link "Cancel" at bounding box center [339, 192] width 9 height 4
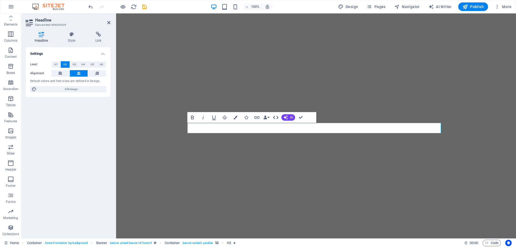
click at [278, 117] on icon "button" at bounding box center [275, 117] width 6 height 6
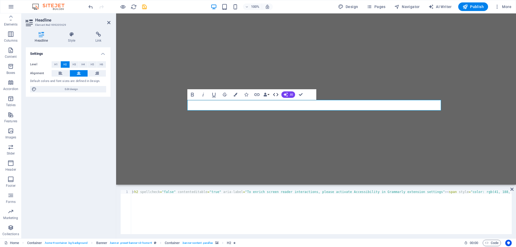
click at [272, 96] on icon "button" at bounding box center [275, 94] width 6 height 6
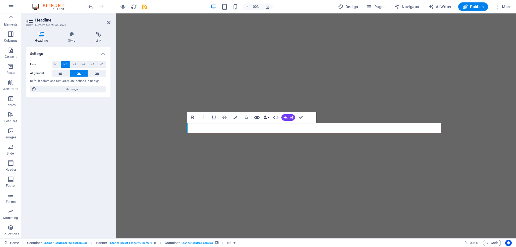
click at [268, 118] on button "Data Bindings" at bounding box center [267, 117] width 8 height 11
click at [53, 89] on span "Edit design" at bounding box center [71, 89] width 66 height 6
select select "px"
select select "200"
select select "px"
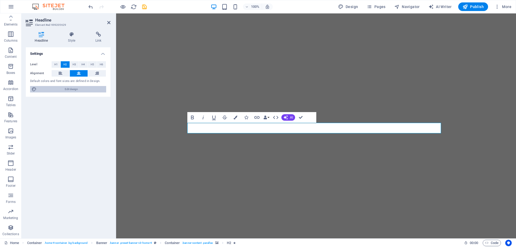
select select "200"
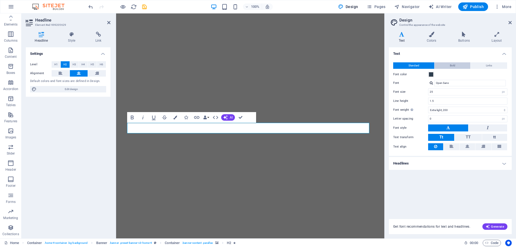
click at [457, 65] on button "Bold" at bounding box center [453, 65] width 36 height 6
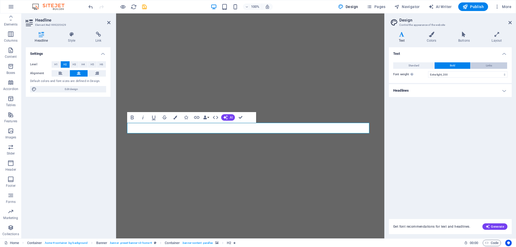
click at [490, 64] on span "Links" at bounding box center [489, 65] width 6 height 6
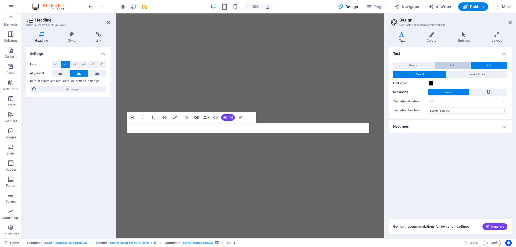
click at [463, 67] on button "Bold" at bounding box center [453, 65] width 36 height 6
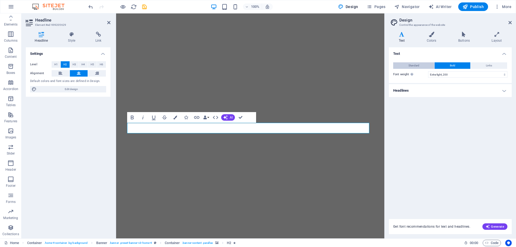
click at [418, 66] on span "Standard" at bounding box center [413, 65] width 11 height 6
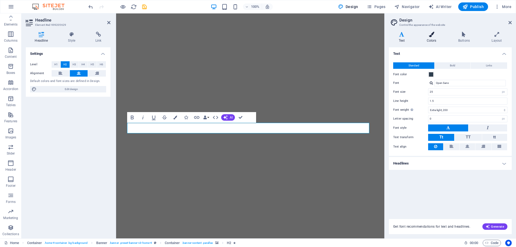
click at [433, 40] on h4 "Colors" at bounding box center [432, 37] width 31 height 11
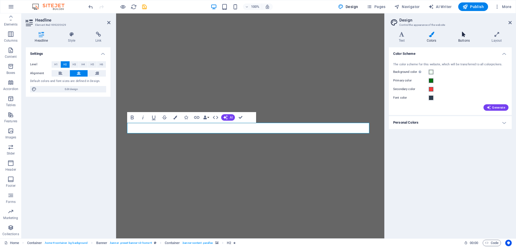
click at [457, 35] on icon at bounding box center [463, 34] width 31 height 5
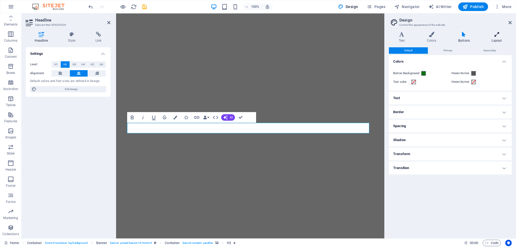
click at [491, 38] on h4 "Layout" at bounding box center [497, 37] width 30 height 11
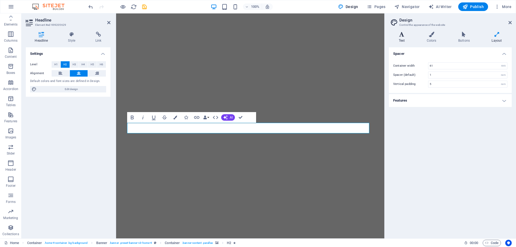
click at [401, 35] on icon at bounding box center [402, 34] width 26 height 5
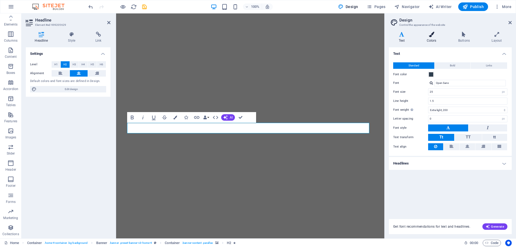
click at [433, 38] on h4 "Colors" at bounding box center [432, 37] width 31 height 11
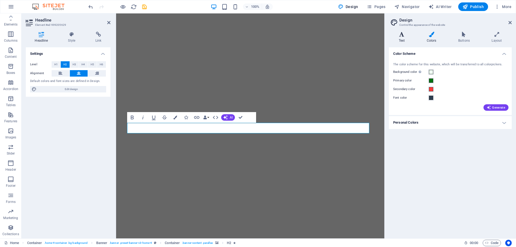
drag, startPoint x: 412, startPoint y: 40, endPoint x: 403, endPoint y: 40, distance: 8.6
click at [410, 40] on h4 "Text" at bounding box center [403, 37] width 28 height 11
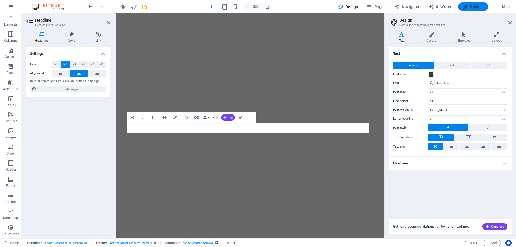
click at [468, 8] on span "Publish" at bounding box center [472, 6] width 21 height 5
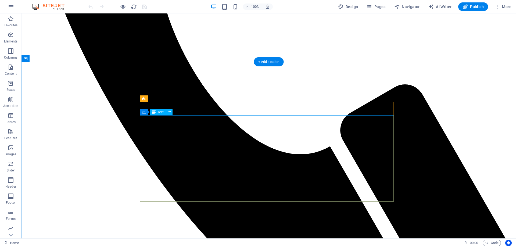
scroll to position [370, 0]
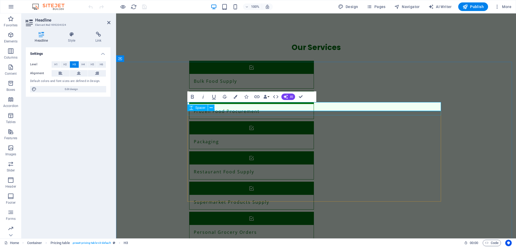
scroll to position [403, 0]
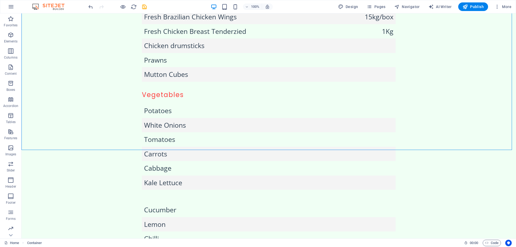
scroll to position [841, 0]
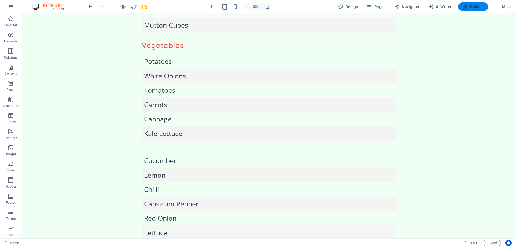
click at [477, 8] on span "Publish" at bounding box center [472, 6] width 21 height 5
